Goal: Transaction & Acquisition: Purchase product/service

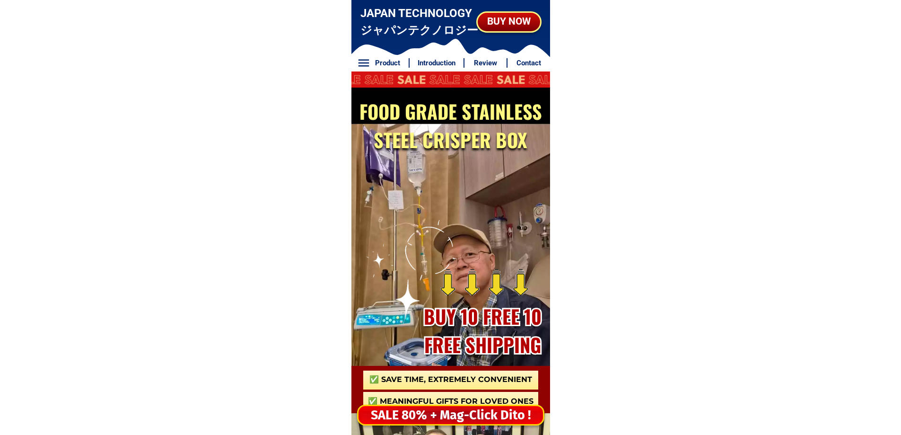
click at [435, 413] on div "SALE 80% + Mag-Click Dito !" at bounding box center [451, 414] width 184 height 19
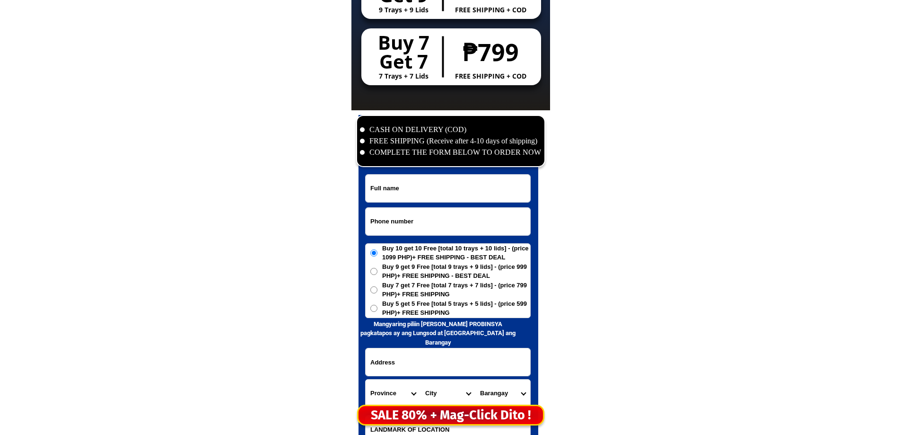
scroll to position [4570, 0]
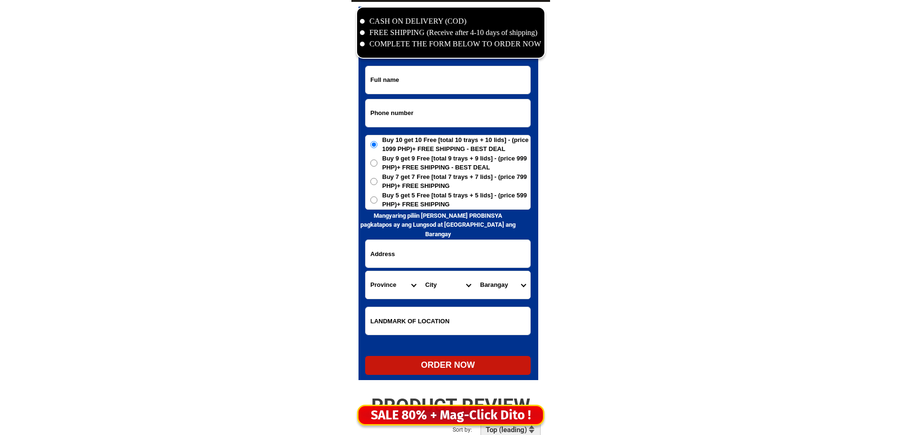
click at [415, 111] on input "Input phone_number" at bounding box center [448, 112] width 165 height 27
paste input "0993880 4519"
click at [398, 112] on input "0993880 4519" at bounding box center [448, 112] width 165 height 27
click at [395, 113] on input "0993880 4519" at bounding box center [448, 112] width 165 height 27
click at [397, 114] on input "0993880 4519" at bounding box center [448, 112] width 165 height 27
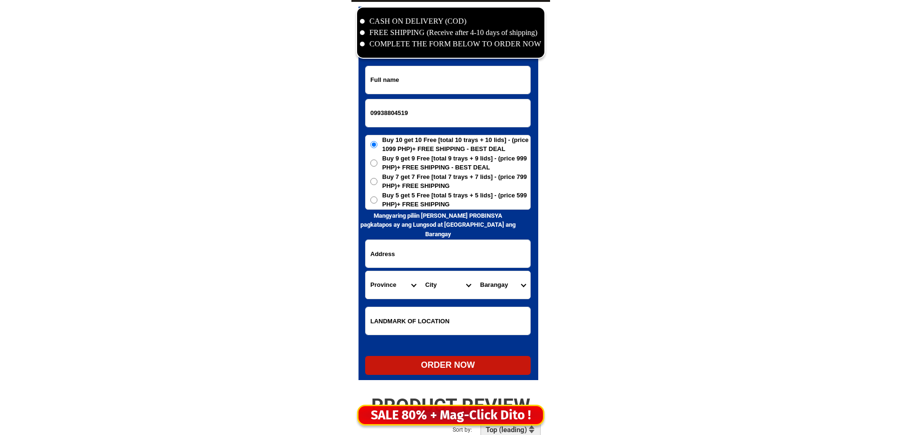
type input "09938804519"
click at [400, 82] on input "Input full_name" at bounding box center [448, 79] width 165 height 27
paste input "Delia Decena"
type input "Delia Decena"
click at [431, 202] on span "Buy 5 get 5 Free [total 5 trays + 5 lids] - (price 599 PHP)+ FREE SHIPPING" at bounding box center [456, 200] width 148 height 18
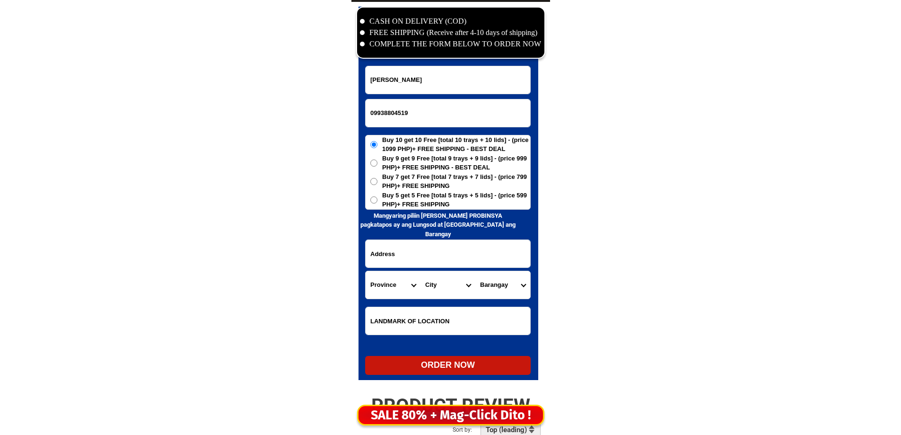
click at [377, 202] on input "Buy 5 get 5 Free [total 5 trays + 5 lids] - (price 599 PHP)+ FREE SHIPPING" at bounding box center [373, 199] width 7 height 7
radio input "true"
click at [412, 255] on input "Input address" at bounding box center [448, 253] width 165 height 27
paste input "St Monique Valais subd Binangonan. Rizal thouse blk 3 p2c4 lot 58"
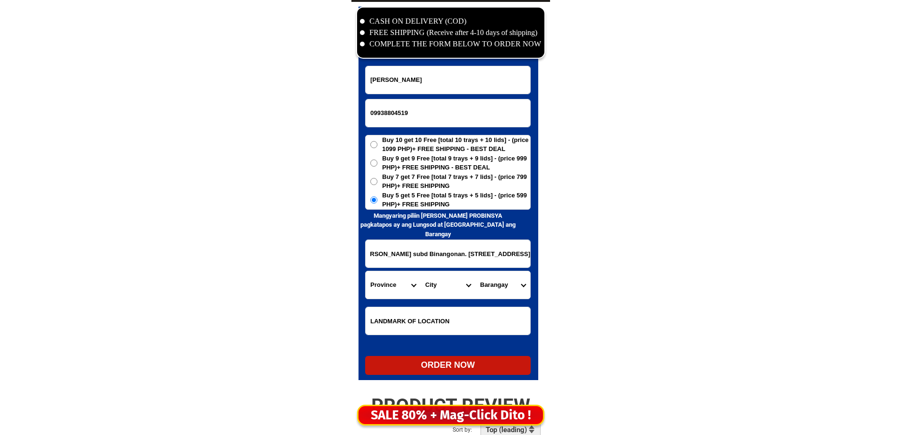
type input "St Monique Valais subd Binangonan. Rizal thouse blk 3 p2c4 lot 58"
click at [395, 280] on select "Province [GEOGRAPHIC_DATA] [GEOGRAPHIC_DATA][PERSON_NAME][GEOGRAPHIC_DATA][GEOG…" at bounding box center [393, 284] width 55 height 27
select select "63_993"
click at [395, 280] on select "Province Abra Agusan-del-norte Agusan-del-sur Aklan Albay Antique Apayao Aurora…" at bounding box center [393, 284] width 55 height 27
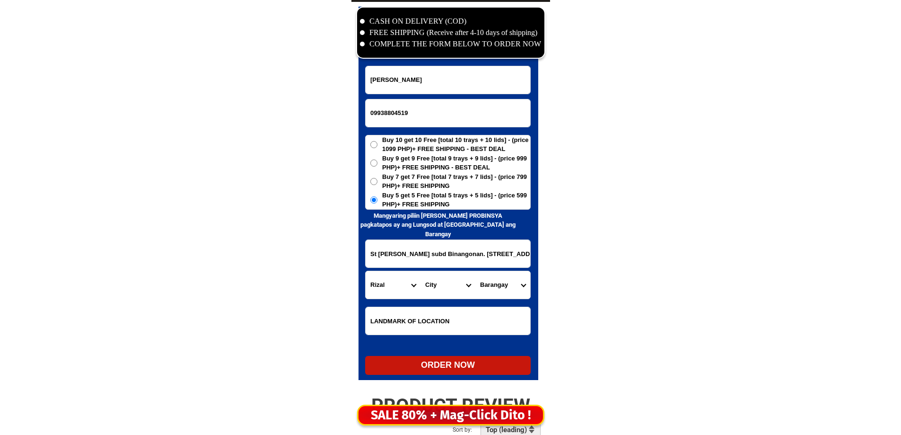
click at [439, 287] on select "City Angono Antipolo-city Binangonan Cainta Cardona Jala-jala Pililla Rizal-bar…" at bounding box center [448, 284] width 55 height 27
select select "63_9938511"
drag, startPoint x: 439, startPoint y: 287, endPoint x: 445, endPoint y: 287, distance: 5.7
click at [439, 287] on select "City Angono Antipolo-city Binangonan Cainta Cardona Jala-jala Pililla Rizal-bar…" at bounding box center [448, 284] width 55 height 27
click at [500, 279] on select "Barangay Bangad Batingan Bilibiran Binitagan Bombong Buhangin Calumpang Ginoong…" at bounding box center [502, 284] width 55 height 27
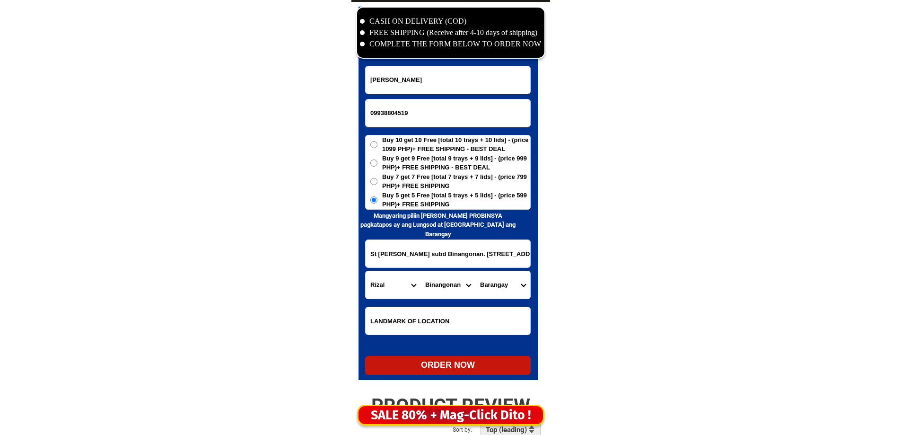
click at [500, 279] on select "Barangay Bangad Batingan Bilibiran Binitagan Bombong Buhangin Calumpang Ginoong…" at bounding box center [502, 284] width 55 height 27
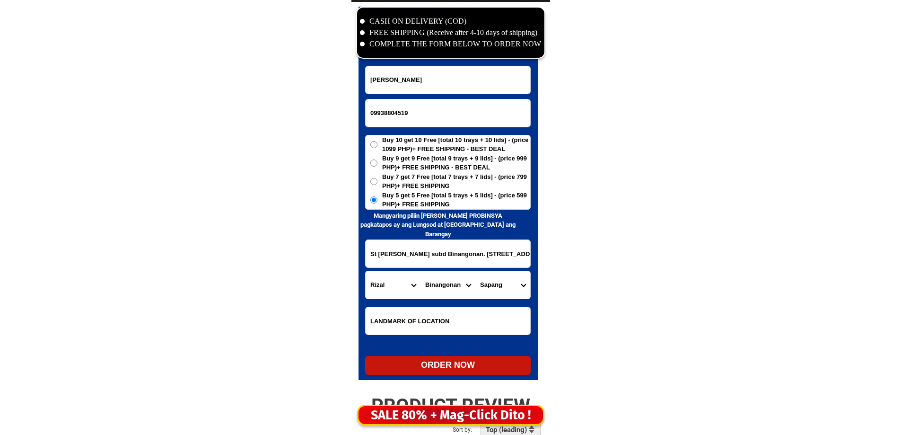
scroll to position [0, 36]
drag, startPoint x: 473, startPoint y: 256, endPoint x: 586, endPoint y: 264, distance: 113.3
click at [473, 270] on form "Delia Decena 09938804519 ORDER NOW St Monique Valais subd Binangonan. Rizal tho…" at bounding box center [448, 220] width 166 height 309
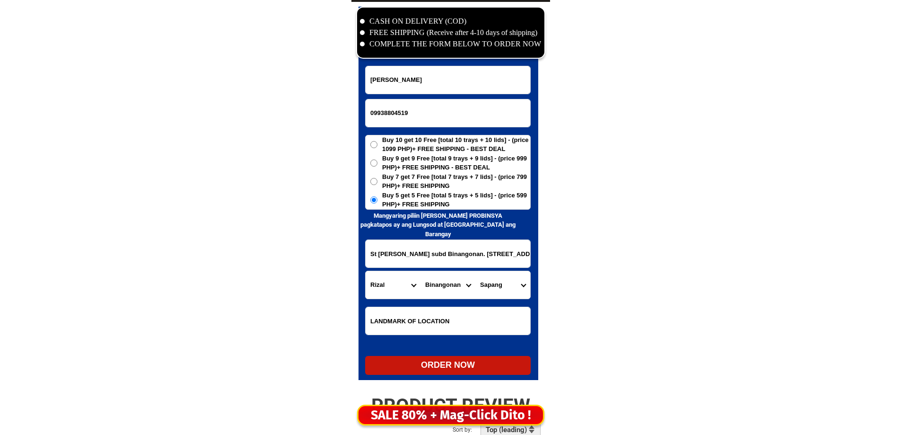
click at [443, 253] on input "St Monique Valais subd Binangonan. Rizal thouse blk 3 p2c4 lot 58" at bounding box center [448, 253] width 165 height 27
click at [505, 283] on select "Barangay Bangad Batingan Bilibiran Binitagan Bombong Buhangin Calumpang Ginoong…" at bounding box center [502, 284] width 55 height 27
click at [421, 252] on input "St Monique Valais subd Binangonan. Rizal thouse blk 3 p2c4 lot 58" at bounding box center [448, 253] width 165 height 27
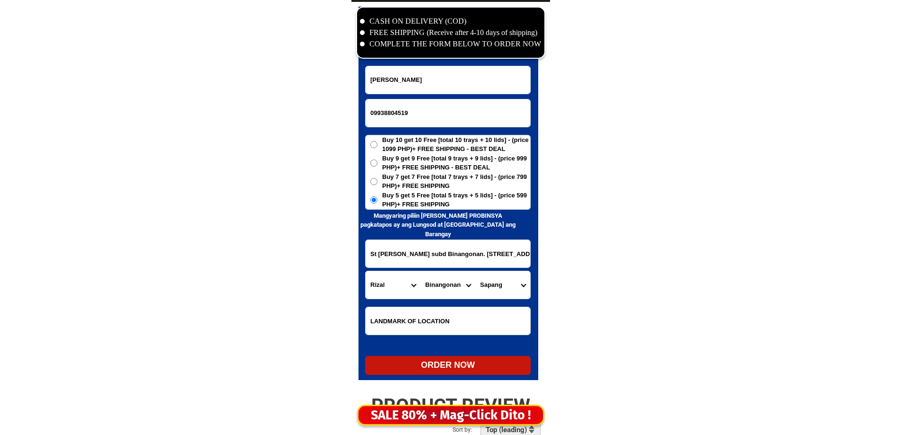
click at [421, 252] on input "St Monique Valais subd Binangonan. Rizal thouse blk 3 p2c4 lot 58" at bounding box center [448, 253] width 165 height 27
click at [511, 279] on select "Barangay Bangad Batingan Bilibiran Binitagan Bombong Buhangin Calumpang Ginoong…" at bounding box center [502, 284] width 55 height 27
select select "63_99385115584"
click at [475, 271] on select "Barangay Bangad Batingan Bilibiran Binitagan Bombong Buhangin Calumpang Ginoong…" at bounding box center [502, 284] width 55 height 27
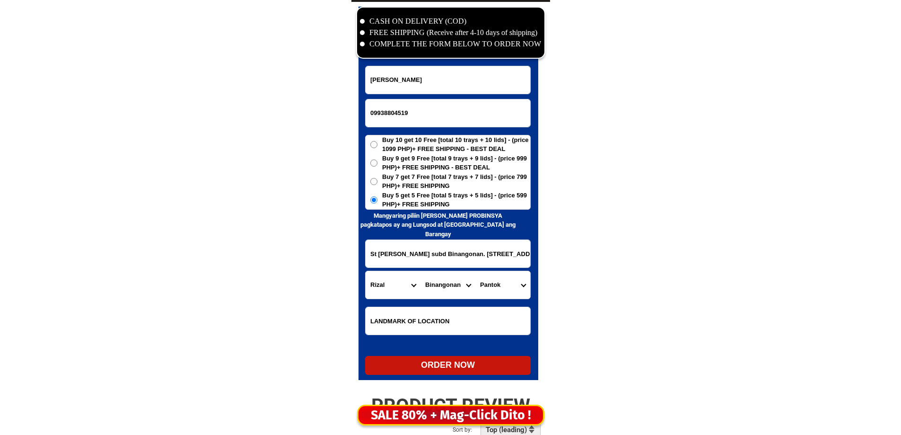
click at [436, 373] on div "ORDER NOW" at bounding box center [448, 365] width 166 height 19
radio input "true"
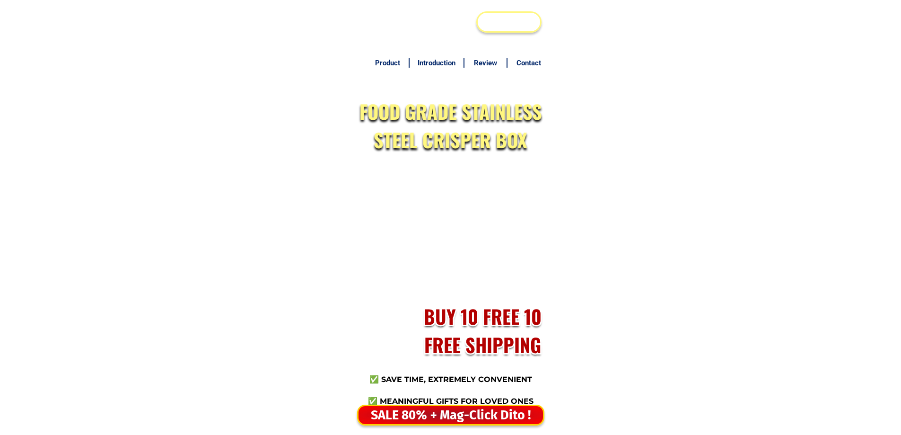
scroll to position [4570, 0]
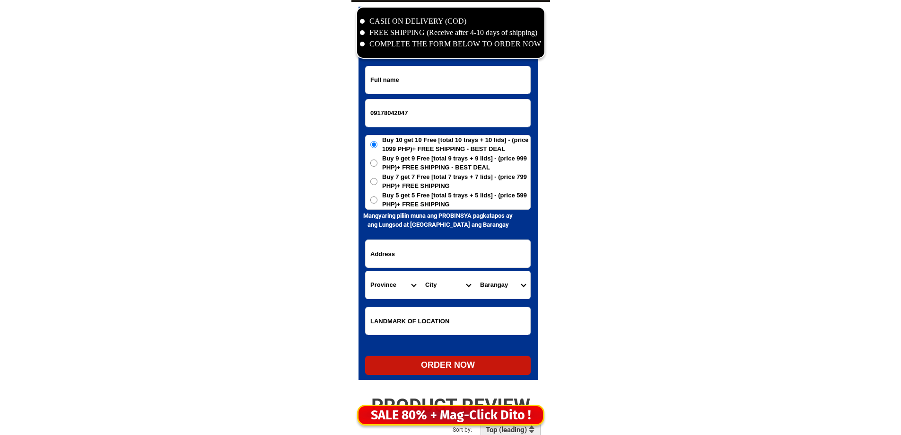
type input "09178042047"
click at [438, 77] on input "Input full_name" at bounding box center [448, 79] width 165 height 27
paste input "[PERSON_NAME]"
type input "[PERSON_NAME]"
click at [447, 201] on span "Buy 5 get 5 Free [total 5 trays + 5 lids] - (price 599 PHP)+ FREE SHIPPING" at bounding box center [456, 200] width 148 height 18
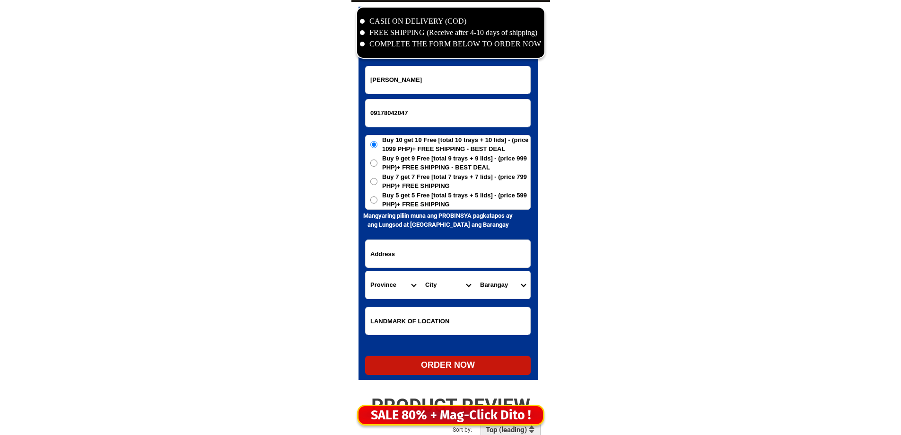
click at [377, 201] on input "Buy 5 get 5 Free [total 5 trays + 5 lids] - (price 599 PHP)+ FREE SHIPPING" at bounding box center [373, 199] width 7 height 7
radio input "true"
click at [445, 250] on input "Input address" at bounding box center [448, 253] width 165 height 27
paste input "[PERSON_NAME] Subd. Sambat San [PERSON_NAME]"
type input "[PERSON_NAME] Subd. Sambat San [PERSON_NAME]"
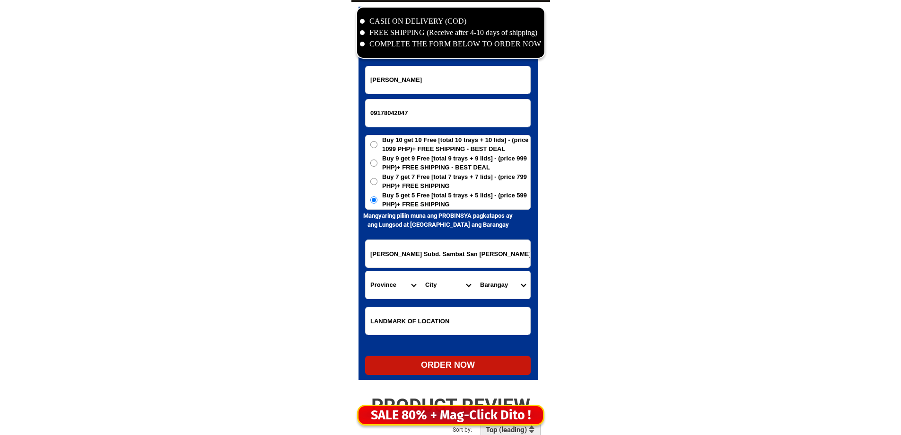
click at [390, 280] on select "Province Abra Agusan-del-norte Agusan-del-sur Aklan Albay Antique Apayao Aurora…" at bounding box center [393, 284] width 55 height 27
select select "63_108"
click at [390, 280] on select "Province Abra Agusan-del-norte Agusan-del-sur Aklan Albay Antique Apayao Aurora…" at bounding box center [393, 284] width 55 height 27
click at [445, 283] on select "City Agoncillo Alitagtag Allacapan Balayan Batangas-balete Batangas-city Batang…" at bounding box center [448, 284] width 55 height 27
select select "63_1083542"
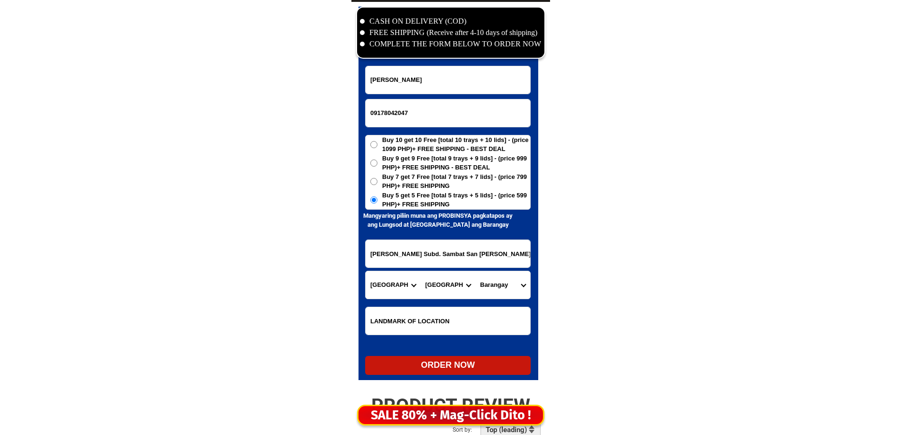
click at [421, 271] on select "City Agoncillo Alitagtag Allacapan Balayan Batangas-balete Batangas-city Batang…" at bounding box center [448, 284] width 55 height 27
click at [493, 288] on select "Barangay Alalum Antipolo Balimbing Banaba Bayanan Danglayan Del pilar Gelerang …" at bounding box center [502, 284] width 55 height 27
select select "63_10835422466"
click at [475, 271] on select "Barangay Alalum Antipolo Balimbing Banaba Bayanan Danglayan Del pilar Gelerang …" at bounding box center [502, 284] width 55 height 27
click at [412, 361] on div "ORDER NOW" at bounding box center [448, 365] width 166 height 13
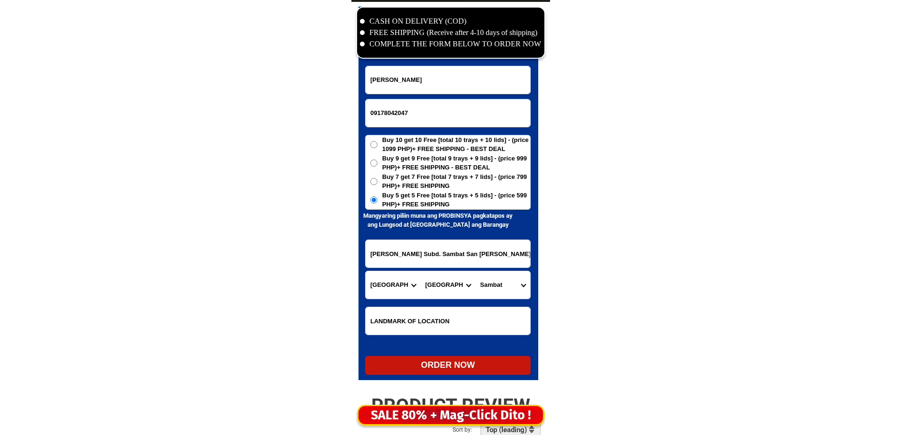
radio input "true"
